Goal: Check status

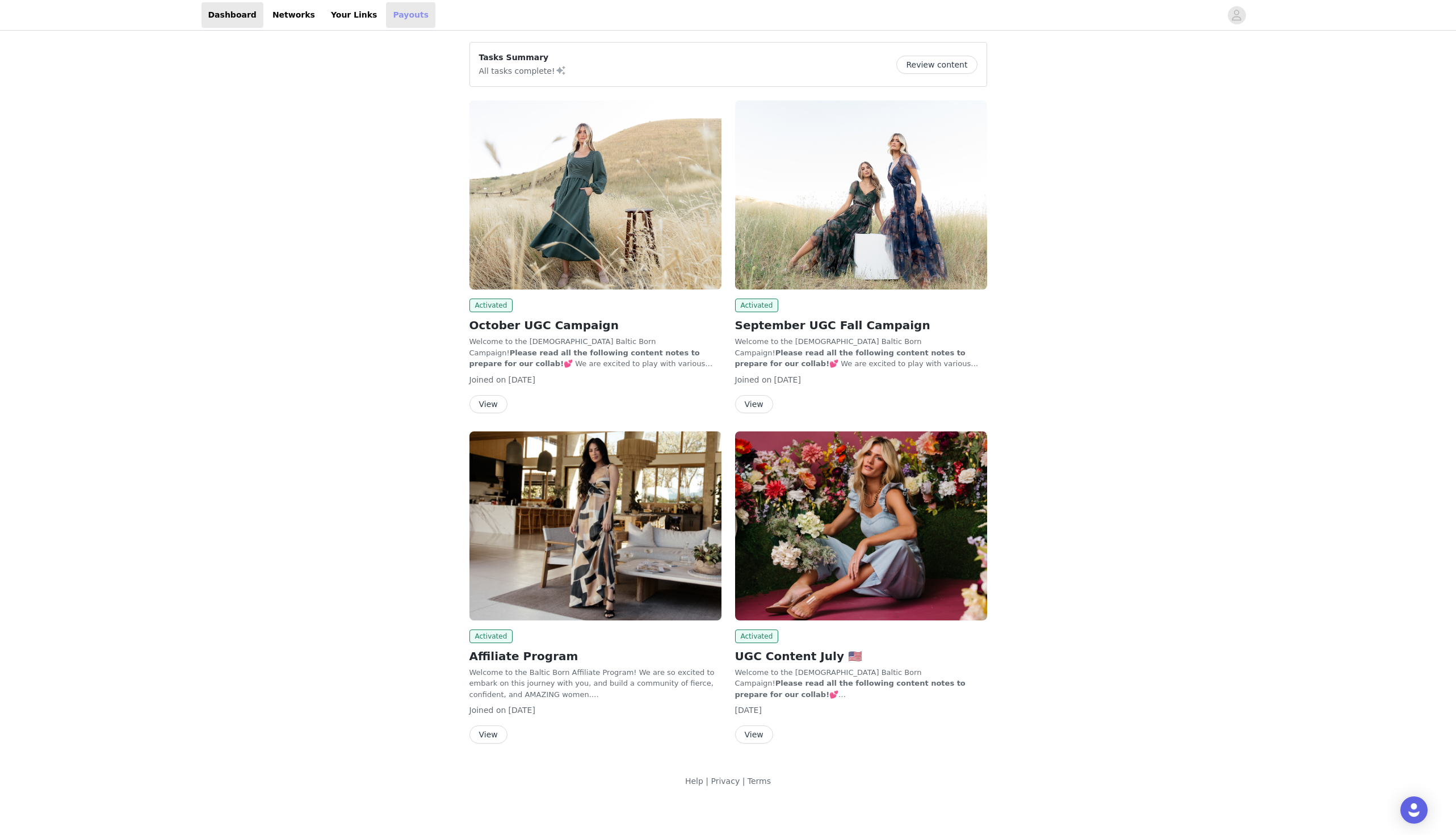
click at [386, 15] on link "Payouts" at bounding box center [410, 15] width 50 height 25
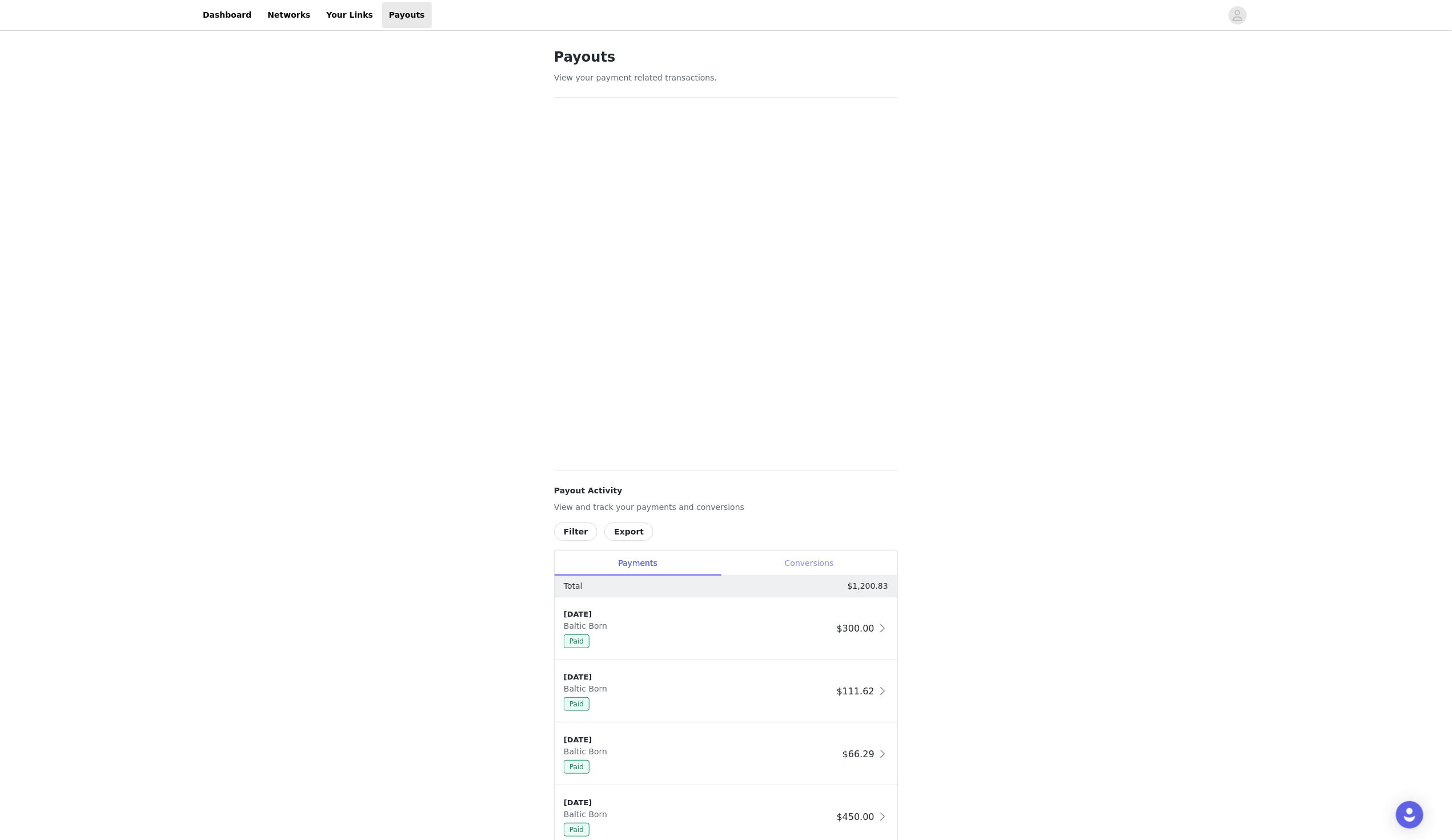
click at [827, 552] on div "Conversions" at bounding box center [809, 563] width 176 height 25
click at [809, 556] on div "Conversions" at bounding box center [809, 563] width 176 height 25
